Goal: Task Accomplishment & Management: Use online tool/utility

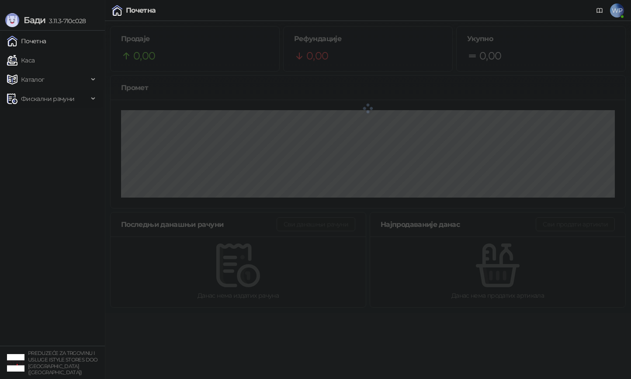
click at [40, 76] on span "Каталог" at bounding box center [33, 79] width 24 height 17
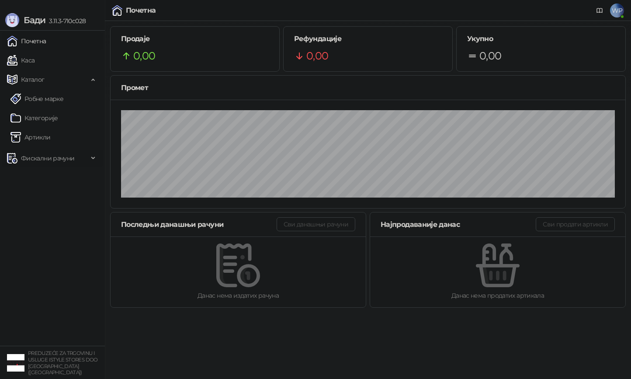
click at [37, 151] on span "Фискални рачуни" at bounding box center [47, 157] width 53 height 17
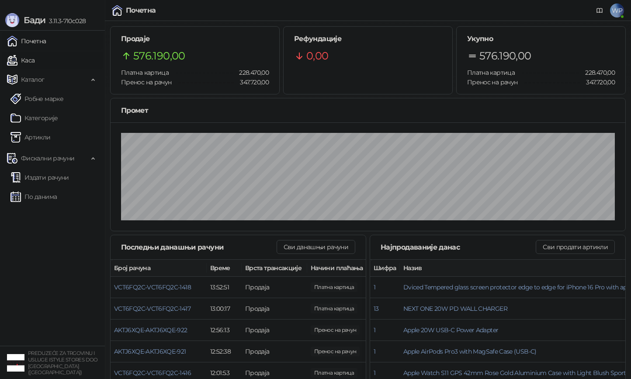
click at [35, 58] on link "Каса" at bounding box center [21, 60] width 28 height 17
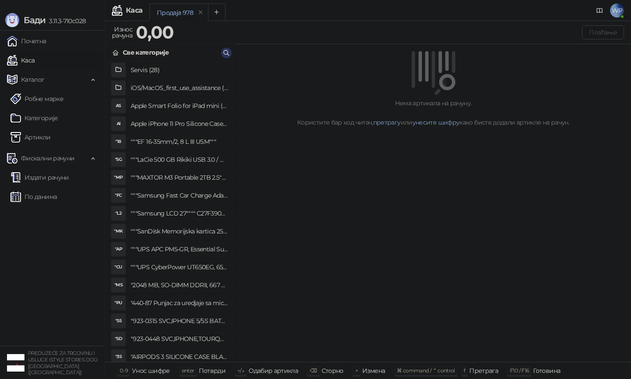
click at [226, 53] on icon "button" at bounding box center [226, 52] width 7 height 7
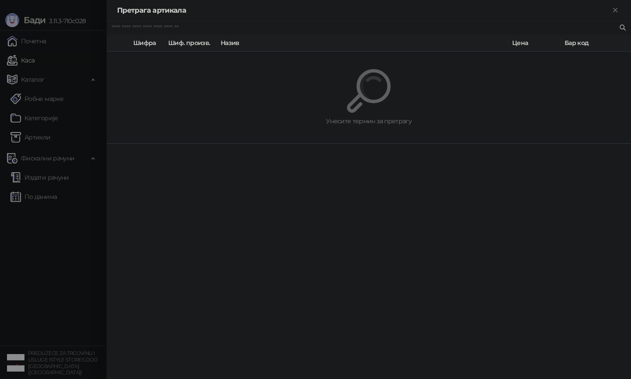
click at [62, 155] on div at bounding box center [315, 189] width 631 height 379
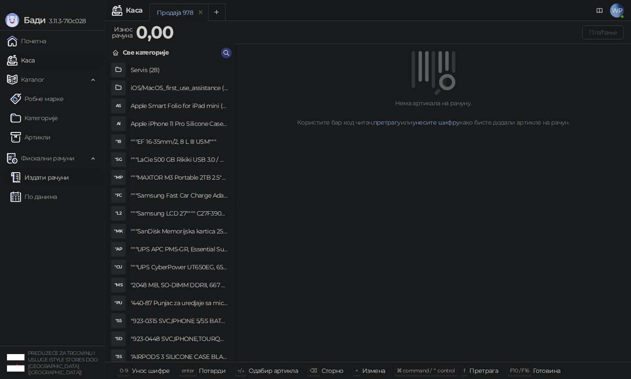
click at [62, 173] on link "Издати рачуни" at bounding box center [39, 177] width 59 height 17
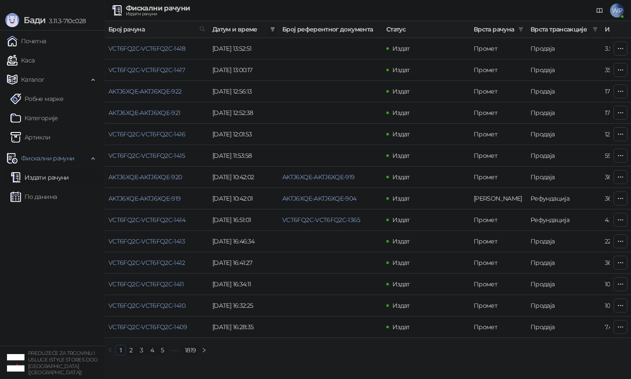
click at [275, 28] on icon "filter" at bounding box center [272, 29] width 5 height 5
click at [193, 51] on input at bounding box center [191, 48] width 37 height 10
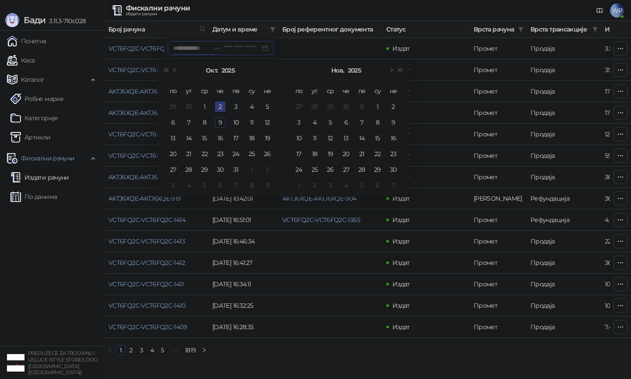
type input "**********"
click at [208, 120] on div "8" at bounding box center [204, 122] width 10 height 10
type input "**********"
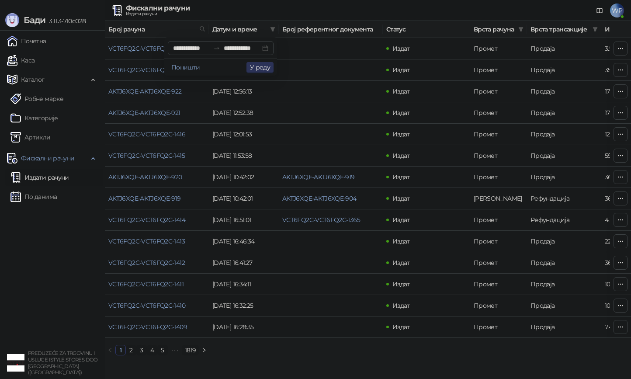
click at [255, 71] on button "У реду" at bounding box center [259, 67] width 27 height 10
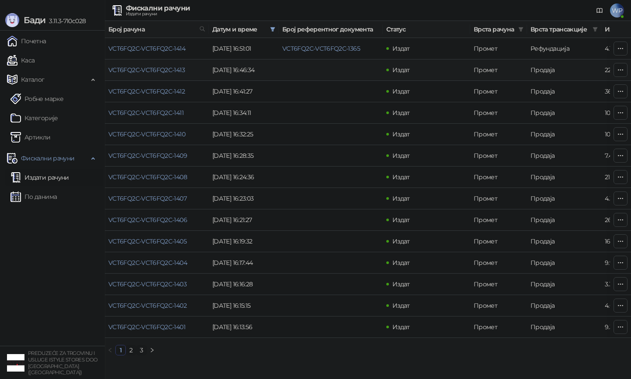
click at [156, 74] on td "VCT6FQ2C-VCT6FQ2C-1413" at bounding box center [157, 69] width 104 height 21
click at [153, 72] on link "VCT6FQ2C-VCT6FQ2C-1413" at bounding box center [146, 70] width 76 height 8
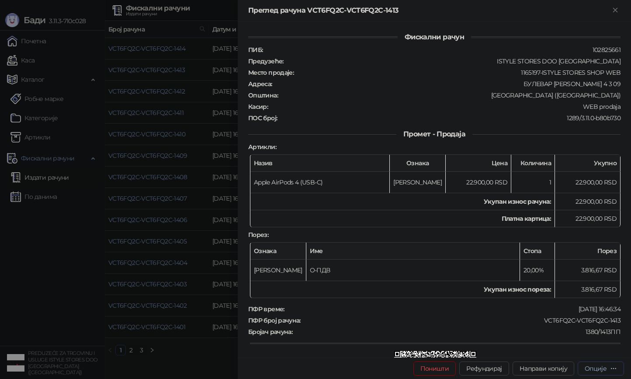
click at [594, 371] on div "Опције" at bounding box center [595, 368] width 22 height 8
click at [594, 353] on span "Преузми у ПДФ формату" at bounding box center [563, 351] width 107 height 10
click at [138, 177] on div at bounding box center [315, 189] width 631 height 379
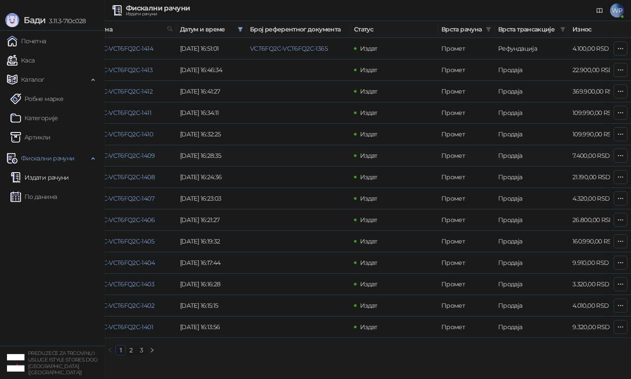
scroll to position [0, 45]
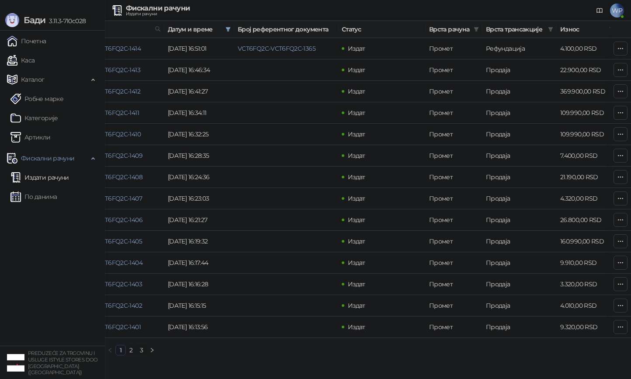
click at [128, 348] on link "2" at bounding box center [131, 350] width 10 height 10
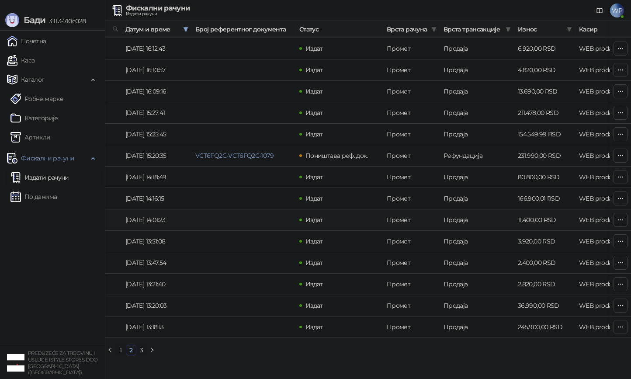
scroll to position [0, 94]
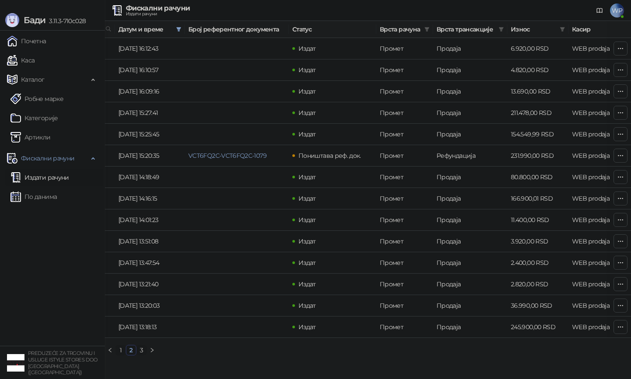
click at [141, 352] on link "3" at bounding box center [142, 350] width 10 height 10
